Goal: Transaction & Acquisition: Purchase product/service

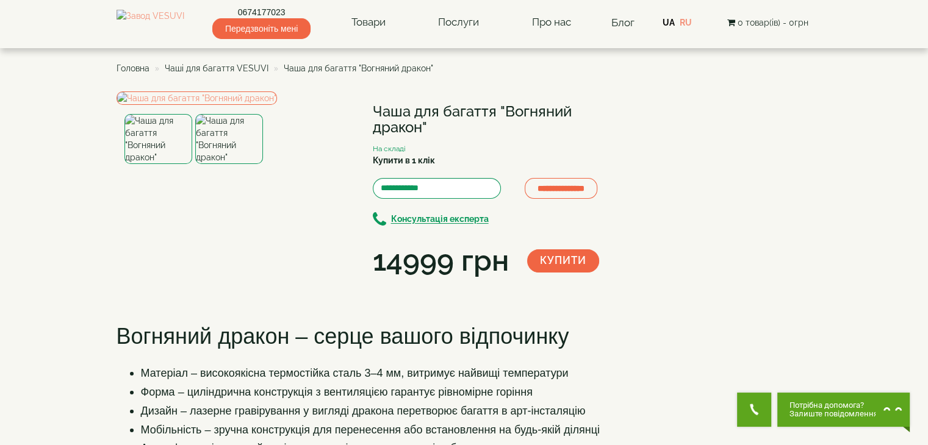
click at [194, 70] on span "Чаші для багаття VESUVI" at bounding box center [217, 68] width 104 height 10
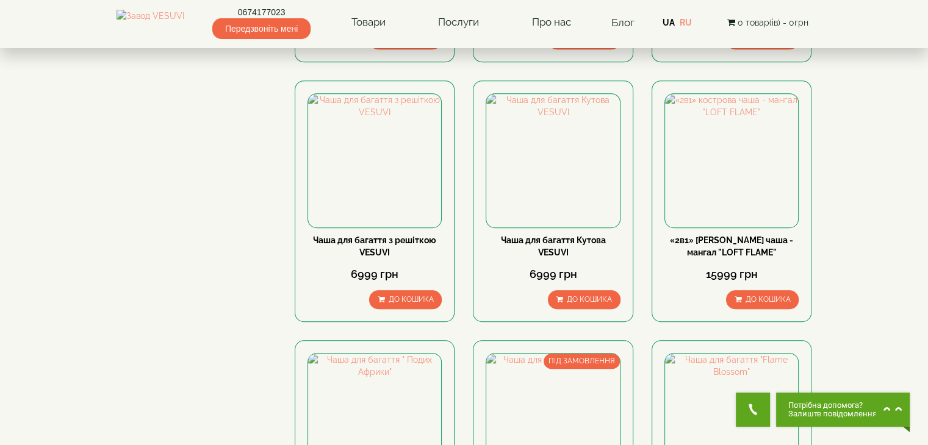
scroll to position [1098, 0]
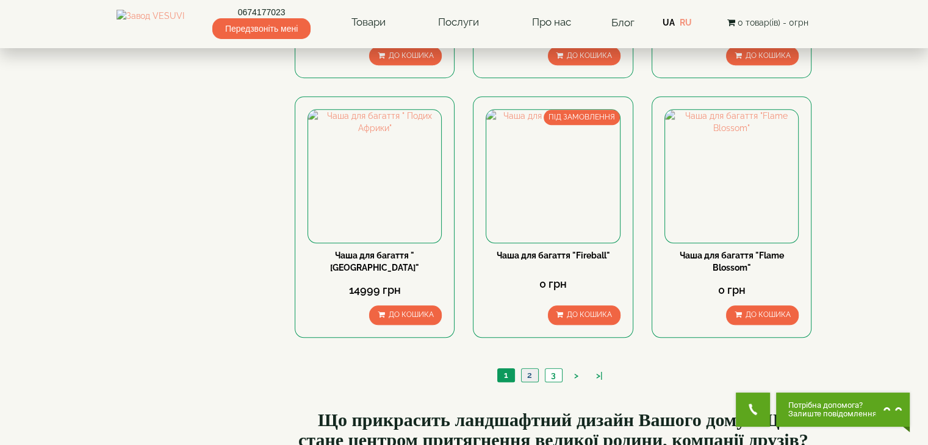
click at [528, 374] on link "2" at bounding box center [529, 375] width 17 height 13
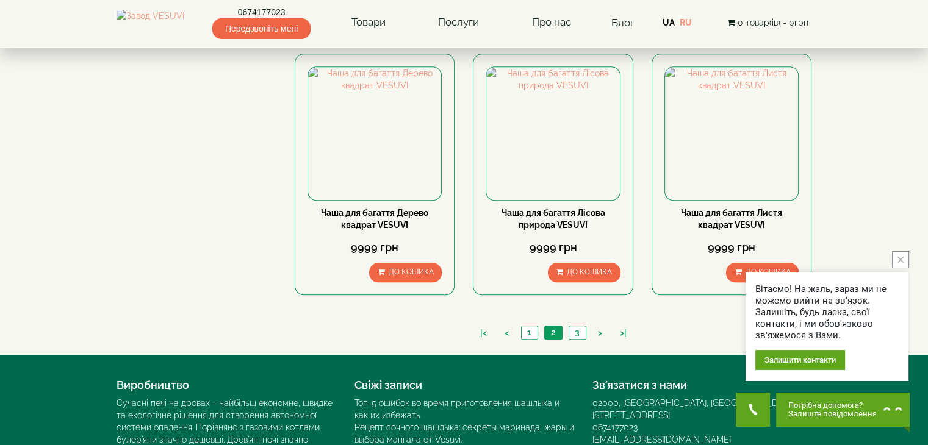
scroll to position [1260, 0]
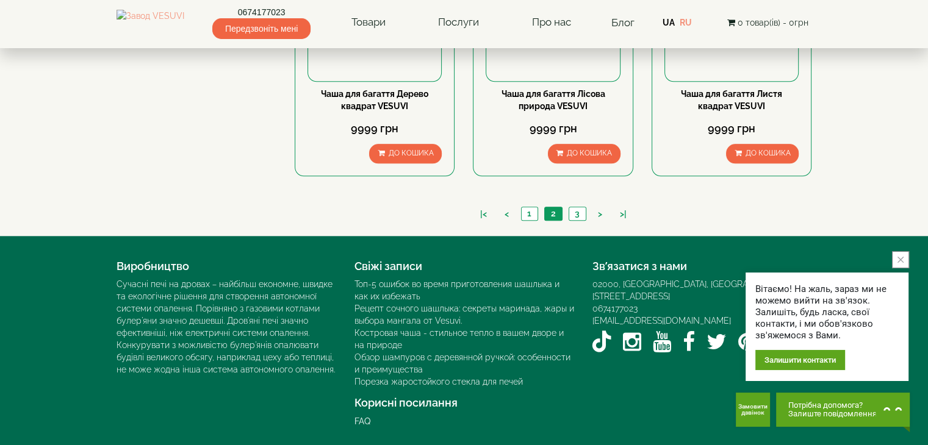
click at [586, 215] on ul "|< < 1 2 3 > >|" at bounding box center [553, 215] width 165 height 17
click at [577, 212] on link "3" at bounding box center [577, 213] width 17 height 13
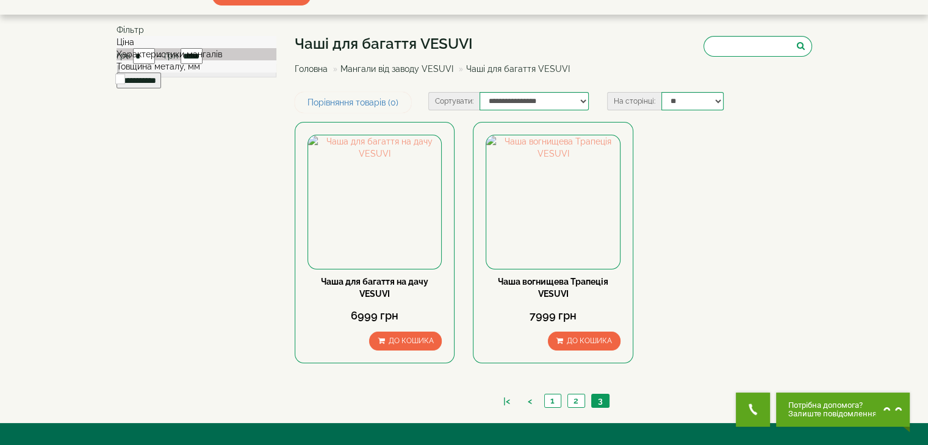
scroll to position [61, 0]
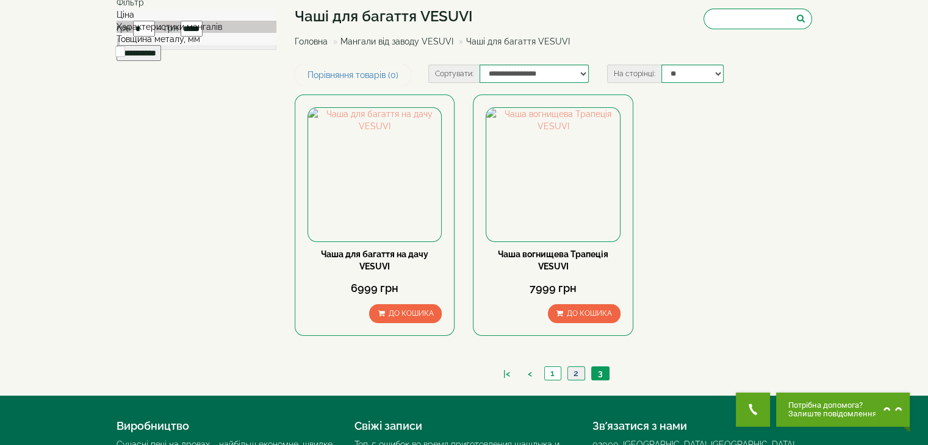
click at [577, 376] on link "2" at bounding box center [575, 373] width 17 height 13
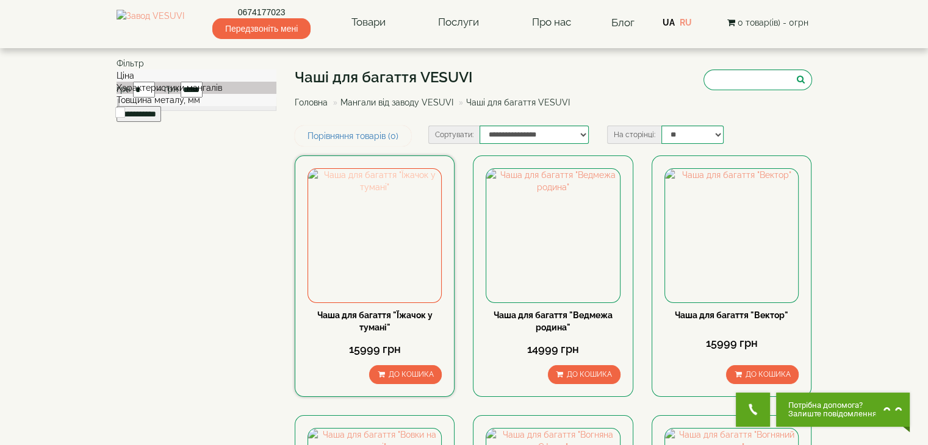
click at [366, 270] on img at bounding box center [374, 235] width 133 height 133
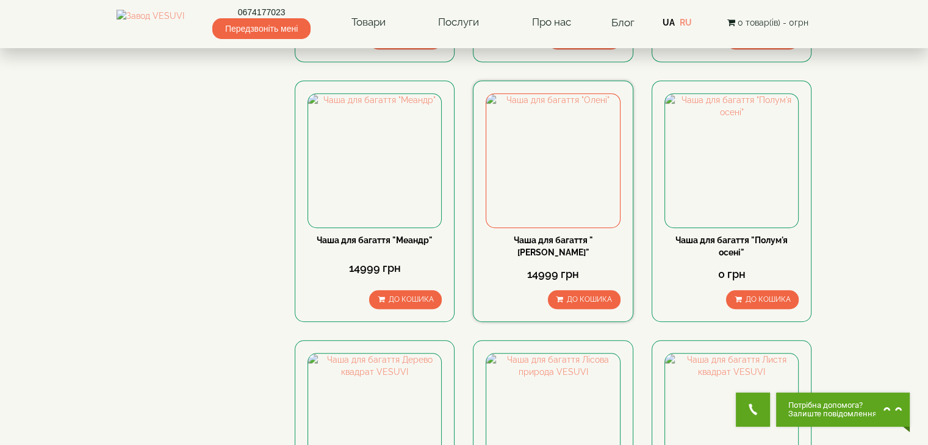
scroll to position [1098, 0]
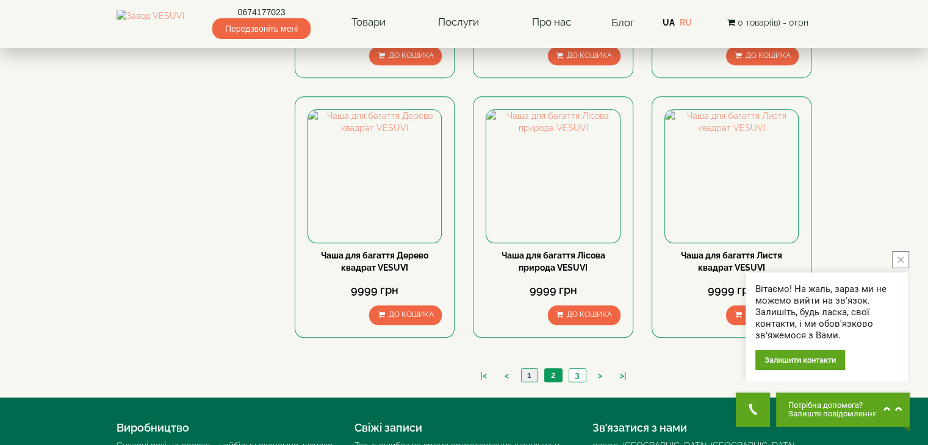
click at [525, 376] on link "1" at bounding box center [529, 375] width 16 height 13
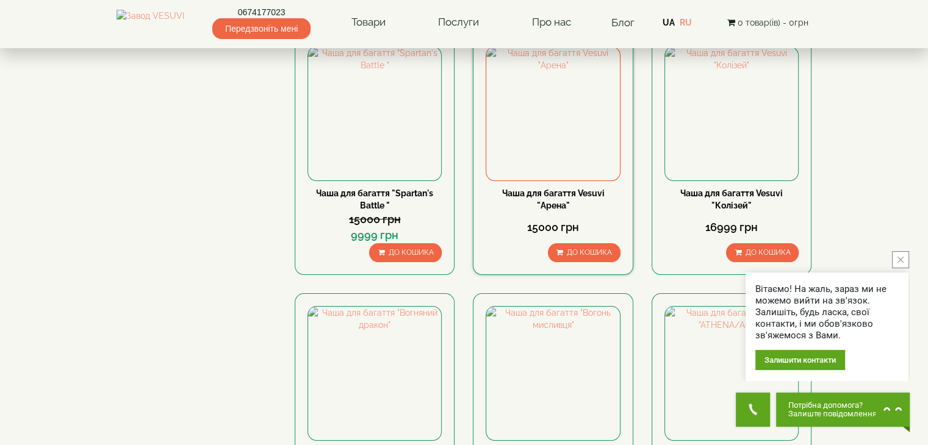
scroll to position [488, 0]
